Goal: Communication & Community: Participate in discussion

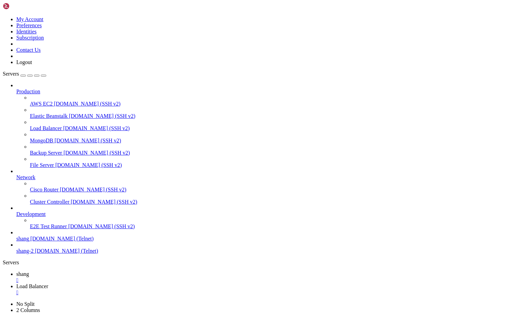
scroll to position [6, 1]
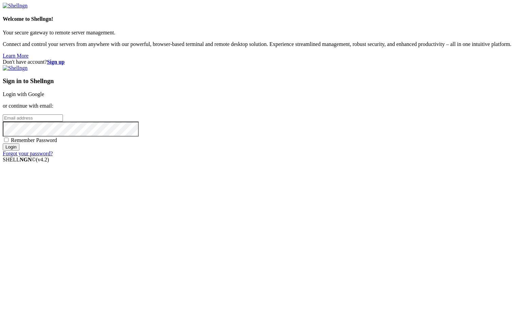
click at [44, 97] on link "Login with Google" at bounding box center [23, 94] width 41 height 6
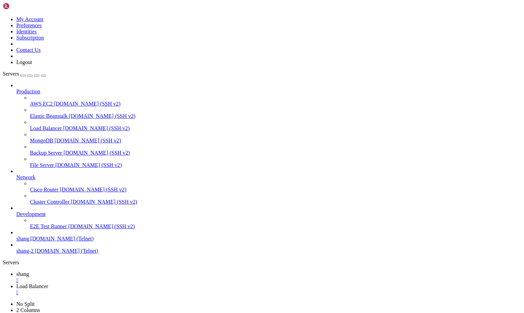
scroll to position [10697, 0]
click at [29, 271] on span "shang" at bounding box center [22, 274] width 13 height 6
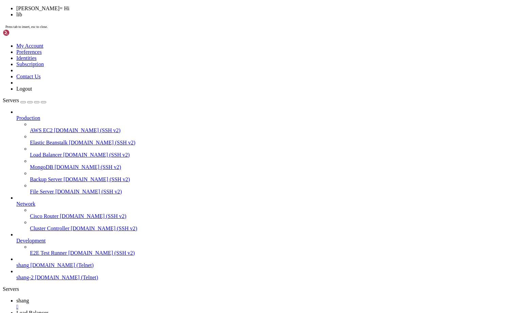
scroll to position [11222, 0]
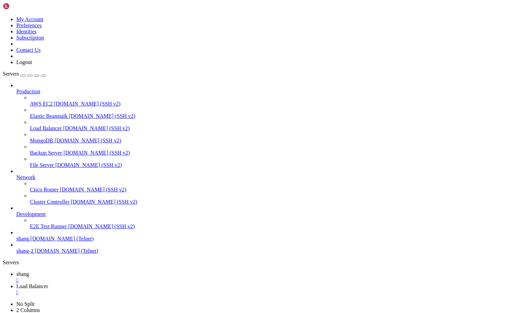
drag, startPoint x: 47, startPoint y: 653, endPoint x: 142, endPoint y: 654, distance: 95.6
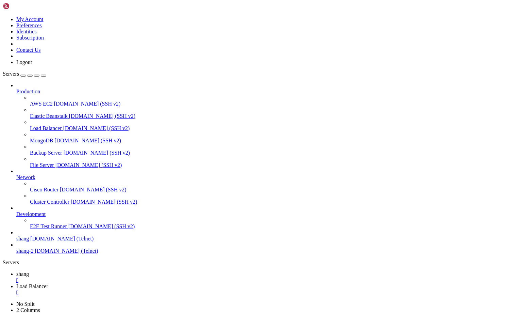
scroll to position [11324, 0]
drag, startPoint x: 5, startPoint y: 582, endPoint x: 45, endPoint y: 583, distance: 39.8
drag, startPoint x: 440, startPoint y: 670, endPoint x: 522, endPoint y: 708, distance: 90.8
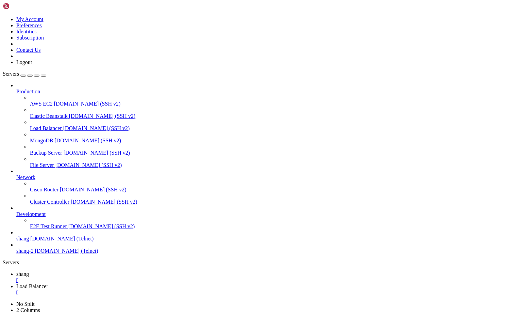
scroll to position [12176, 0]
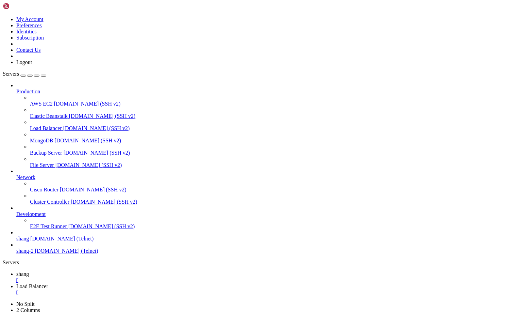
scroll to position [12268, 0]
drag, startPoint x: 33, startPoint y: 648, endPoint x: 237, endPoint y: 646, distance: 204.7
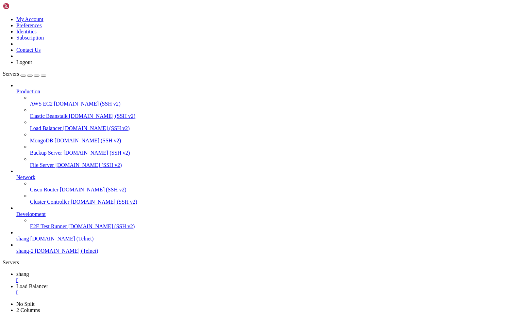
scroll to position [12380, 0]
